Goal: Communication & Community: Ask a question

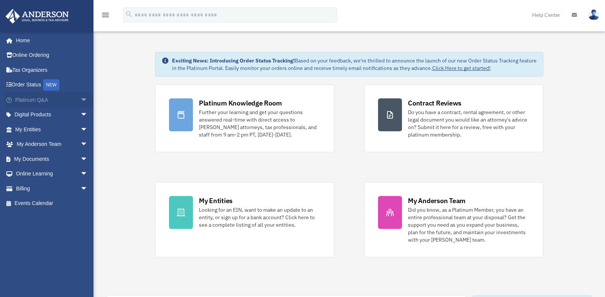
click at [80, 100] on span "arrow_drop_down" at bounding box center [87, 99] width 15 height 15
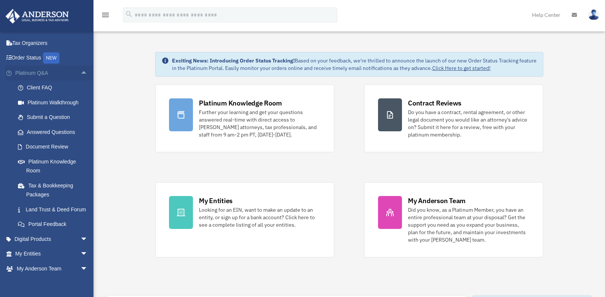
scroll to position [37, 0]
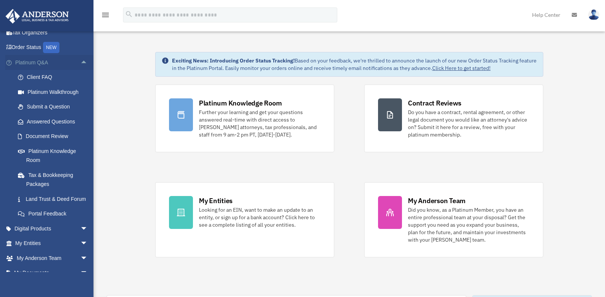
click at [80, 62] on span "arrow_drop_up" at bounding box center [87, 62] width 15 height 15
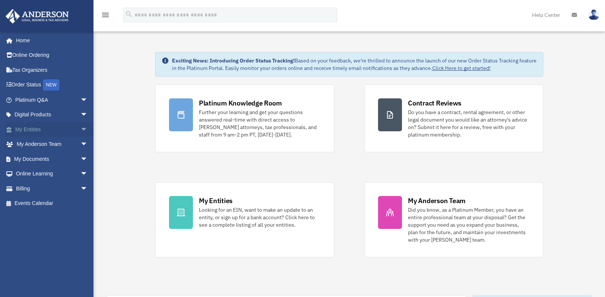
click at [80, 130] on span "arrow_drop_down" at bounding box center [87, 129] width 15 height 15
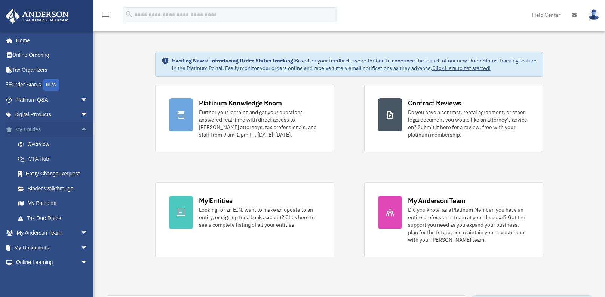
click at [80, 130] on span "arrow_drop_up" at bounding box center [87, 129] width 15 height 15
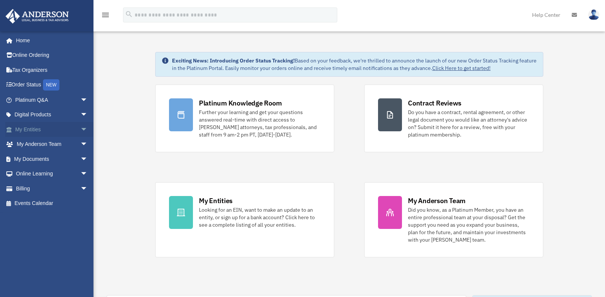
click at [80, 129] on span "arrow_drop_down" at bounding box center [87, 129] width 15 height 15
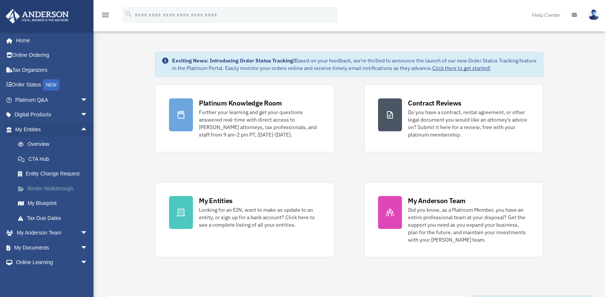
click at [60, 189] on link "Binder Walkthrough" at bounding box center [54, 188] width 89 height 15
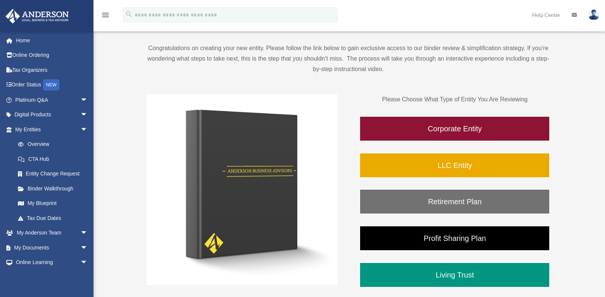
scroll to position [75, 0]
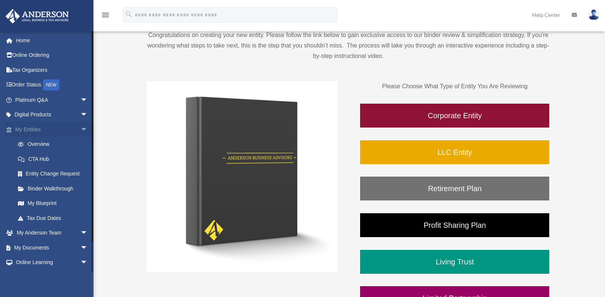
click at [80, 128] on span "arrow_drop_down" at bounding box center [87, 129] width 15 height 15
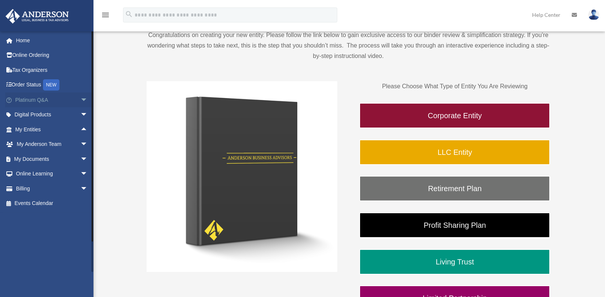
click at [80, 99] on span "arrow_drop_down" at bounding box center [87, 99] width 15 height 15
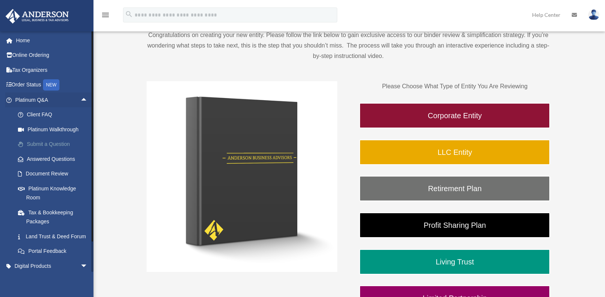
click at [63, 144] on link "Submit a Question" at bounding box center [54, 144] width 89 height 15
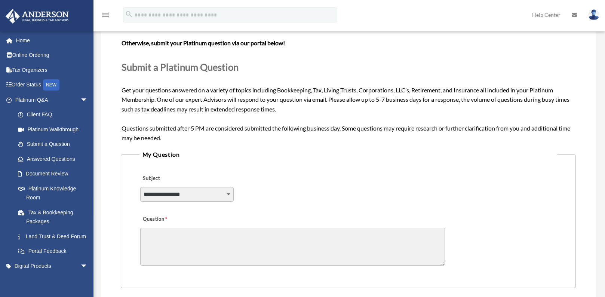
scroll to position [74, 0]
click at [222, 197] on select "**********" at bounding box center [186, 194] width 93 height 14
click at [283, 197] on div "**********" at bounding box center [348, 189] width 418 height 41
drag, startPoint x: 440, startPoint y: 264, endPoint x: 440, endPoint y: 281, distance: 17.6
click at [440, 281] on fieldset "**********" at bounding box center [348, 218] width 455 height 139
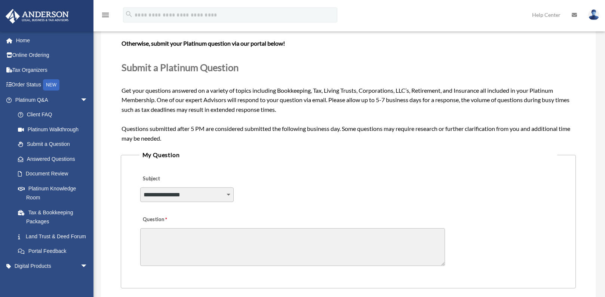
scroll to position [112, 0]
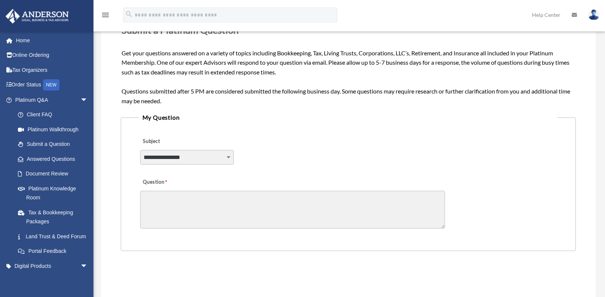
drag, startPoint x: 442, startPoint y: 228, endPoint x: 442, endPoint y: 244, distance: 16.8
click at [442, 244] on fieldset "**********" at bounding box center [348, 181] width 455 height 139
click at [403, 197] on textarea "Question" at bounding box center [292, 210] width 305 height 38
drag, startPoint x: 442, startPoint y: 225, endPoint x: 442, endPoint y: 220, distance: 5.2
click at [442, 220] on textarea "Question" at bounding box center [292, 210] width 305 height 38
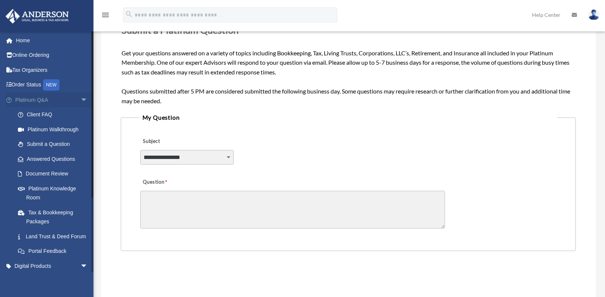
click at [80, 100] on span "arrow_drop_down" at bounding box center [87, 99] width 15 height 15
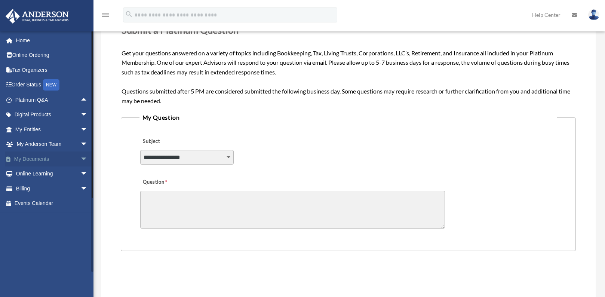
click at [80, 160] on span "arrow_drop_down" at bounding box center [87, 158] width 15 height 15
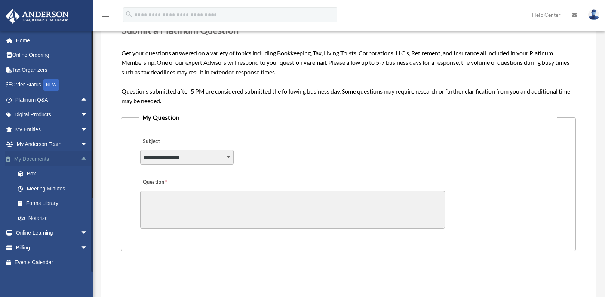
click at [80, 159] on span "arrow_drop_up" at bounding box center [87, 158] width 15 height 15
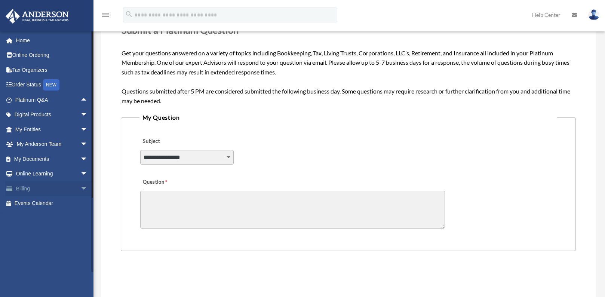
click at [80, 187] on span "arrow_drop_down" at bounding box center [87, 188] width 15 height 15
